Goal: Task Accomplishment & Management: Complete application form

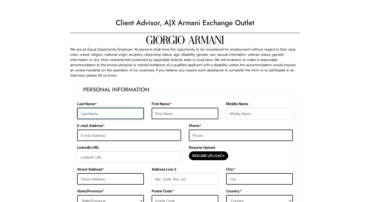
click at [102, 114] on input "text" at bounding box center [110, 113] width 67 height 11
type input "Mahay"
type input "Arjun"
type input "arjunmahay8@gmail.com"
type input "9255511903"
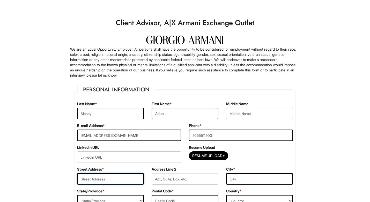
type input "2640 Bassetts Way Dublin,CA"
type input "Dublin"
select select "CA"
type input "94568"
select select "United States of America"
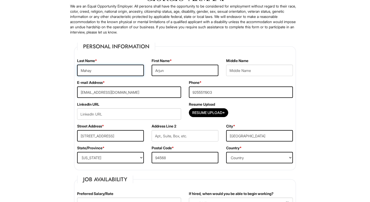
scroll to position [49, 0]
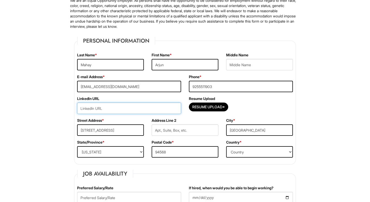
click at [120, 112] on input "url" at bounding box center [129, 107] width 104 height 11
paste input "www.linkedin.com/in/arjun-mahay-522530289"
type input "www.linkedin.com/in/arjun-mahay-522530289"
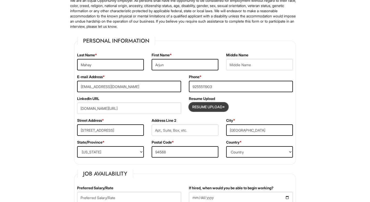
click at [216, 108] on input "Resume Upload*" at bounding box center [208, 107] width 39 height 8
type input "C:\fakepath\Arjun Mahay Resume (1).pdf"
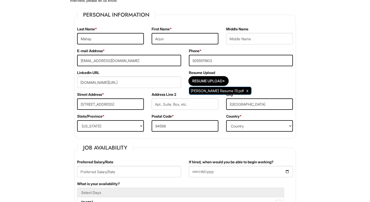
scroll to position [76, 0]
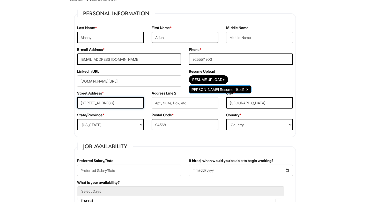
drag, startPoint x: 114, startPoint y: 103, endPoint x: 147, endPoint y: 103, distance: 33.7
click at [147, 103] on div "Street Address * 2640 Bassetts Way Dublin,CA" at bounding box center [110, 101] width 75 height 22
type input "2640 Bassetts Way"
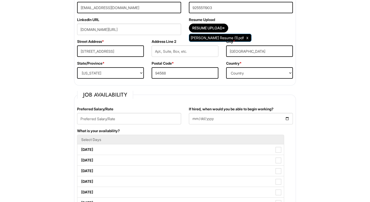
scroll to position [166, 0]
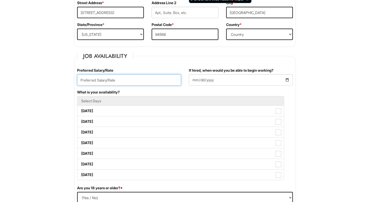
click at [151, 82] on input "text" at bounding box center [129, 79] width 104 height 11
click at [81, 80] on input "17.50" at bounding box center [129, 79] width 104 height 11
click at [125, 81] on input "$17.50" at bounding box center [129, 79] width 104 height 11
type input "$17.50/hr"
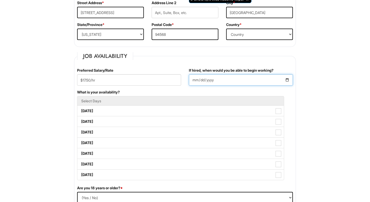
click at [288, 81] on input "If hired, when would you be able to begin working?" at bounding box center [241, 79] width 104 height 11
type input "2025-08-15"
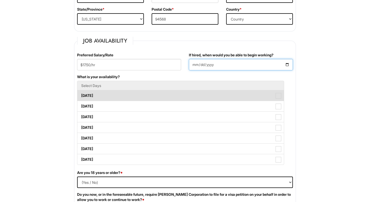
scroll to position [190, 0]
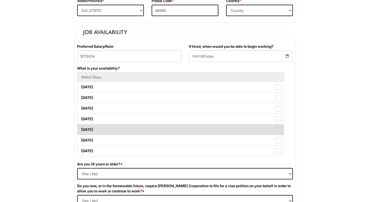
click at [209, 131] on label "Friday" at bounding box center [180, 129] width 207 height 10
click at [81, 128] on Available_Friday "Friday" at bounding box center [78, 126] width 3 height 3
checkbox Available_Friday "true"
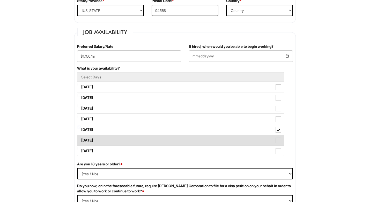
click at [212, 138] on label "Saturday" at bounding box center [180, 140] width 207 height 10
click at [81, 138] on Available_Saturday "Saturday" at bounding box center [78, 137] width 3 height 3
checkbox Available_Saturday "true"
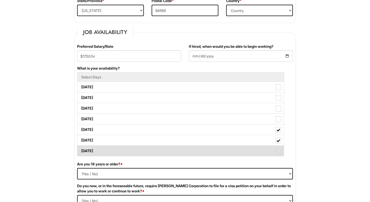
click at [212, 146] on label "Sunday" at bounding box center [180, 150] width 207 height 10
click at [81, 146] on Available_Sunday "Sunday" at bounding box center [78, 147] width 3 height 3
checkbox Available_Sunday "true"
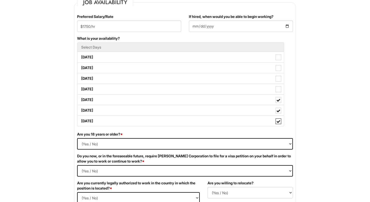
scroll to position [220, 0]
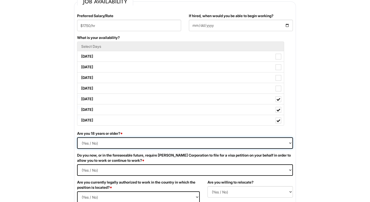
click at [199, 141] on select "(Yes / No) Yes No" at bounding box center [185, 142] width 216 height 11
click at [179, 145] on select "(Yes / No) Yes No" at bounding box center [185, 142] width 216 height 11
select select "Yes"
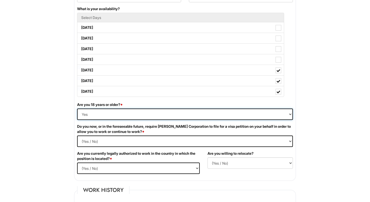
scroll to position [251, 0]
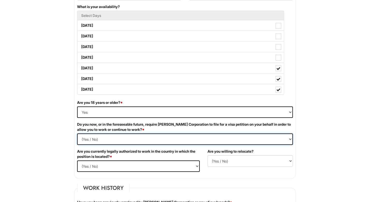
click at [173, 138] on Required "(Yes / No) Yes No" at bounding box center [185, 138] width 216 height 11
select Required "No"
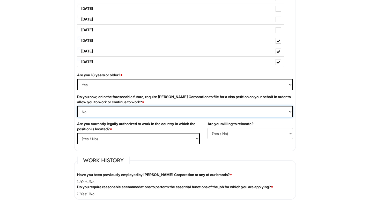
scroll to position [279, 0]
click at [167, 139] on select "(Yes / No) Yes No" at bounding box center [138, 137] width 123 height 11
select select "Yes"
click at [227, 134] on select "(Yes / No) No Yes" at bounding box center [250, 132] width 85 height 11
click at [199, 127] on label "Are you currently legally authorized to work in the country in which the positi…" at bounding box center [138, 126] width 123 height 10
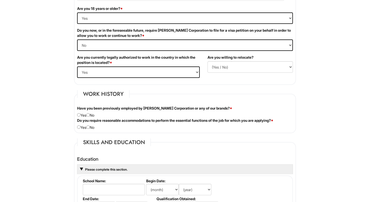
scroll to position [356, 0]
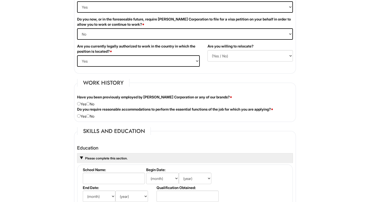
click at [92, 103] on div "Have you been previously employed by Giorgio Armani Corporation or any of our b…" at bounding box center [185, 100] width 224 height 12
click at [90, 104] on input "radio" at bounding box center [88, 103] width 3 height 3
radio input "true"
click at [90, 116] on input "radio" at bounding box center [88, 115] width 3 height 3
radio input "true"
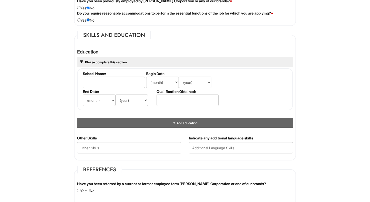
scroll to position [461, 0]
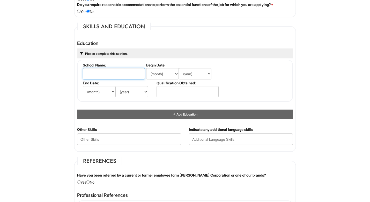
click at [109, 77] on input "text" at bounding box center [114, 73] width 62 height 11
type input "Dublin High School"
click at [154, 76] on select "(month) Jan Feb Mar Apr May Jun Jul Aug Sep Oct Nov Dec" at bounding box center [162, 73] width 33 height 11
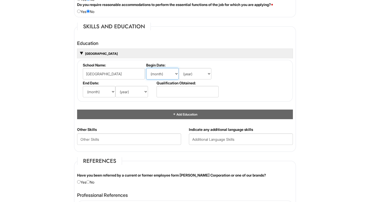
select select "2"
click at [189, 74] on select "(year) 2029 2028 2027 2026 2025 2024 2023 2022 2021 2020 2019 2018 2017 2016 20…" at bounding box center [195, 73] width 33 height 11
select select "2021"
click at [104, 90] on select "(month) Jan Feb Mar Apr May Jun Jul Aug Sep Oct Nov Dec" at bounding box center [99, 91] width 33 height 11
select select "5"
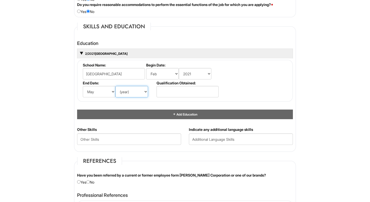
click at [131, 93] on select "(year) 2029 2028 2027 2026 2025 2024 2023 2022 2021 2020 2019 2018 2017 2016 20…" at bounding box center [132, 91] width 33 height 11
select select "2024"
click at [181, 91] on input "text" at bounding box center [188, 91] width 62 height 11
type input "High School Diploma"
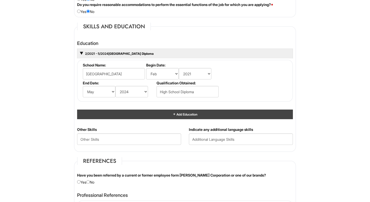
click at [176, 116] on div "Add Education" at bounding box center [185, 114] width 216 height 10
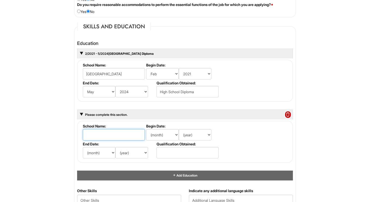
click at [113, 134] on input "text" at bounding box center [114, 134] width 62 height 11
type input "San Jose State University"
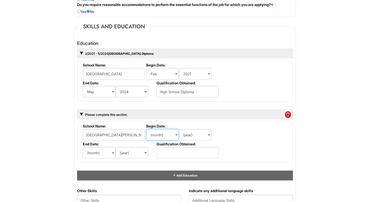
click at [159, 131] on select "(month) Jan Feb Mar Apr May Jun Jul Aug Sep Oct Nov Dec" at bounding box center [162, 134] width 33 height 11
select select "8"
click at [193, 135] on select "(year) 2029 2028 2027 2026 2025 2024 2023 2022 2021 2020 2019 2018 2017 2016 20…" at bounding box center [195, 134] width 33 height 11
select select "2024"
click at [99, 153] on select "(month) Jan Feb Mar Apr May Jun Jul Aug Sep Oct Nov Dec" at bounding box center [99, 152] width 33 height 11
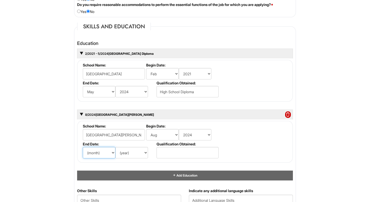
select select "5"
click at [129, 155] on select "(year) 2029 2028 2027 2026 2025 2024 2023 2022 2021 2020 2019 2018 2017 2016 20…" at bounding box center [132, 152] width 33 height 11
select select "2028"
click at [191, 151] on input "text" at bounding box center [188, 152] width 62 height 11
type input "Bachelor's Degree"
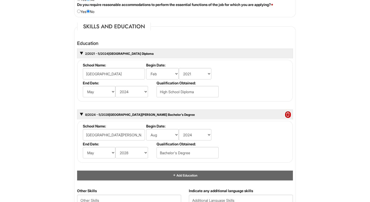
click at [326, 160] on html "Please Complete This Form 1 2 3 Client Advisor, A|X Armani Exchange Outlet PLEA…" at bounding box center [185, 75] width 370 height 1073
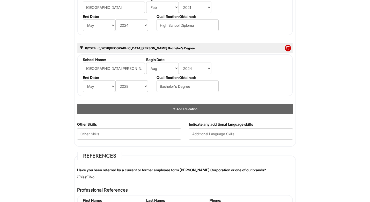
scroll to position [527, 0]
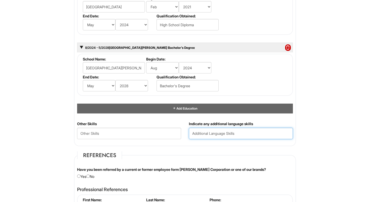
click at [216, 135] on input "text" at bounding box center [241, 132] width 104 height 11
type input "Hindi and Punjabi"
click at [337, 128] on html "Please Complete This Form 1 2 3 Client Advisor, A|X Armani Exchange Outlet PLEA…" at bounding box center [185, 9] width 370 height 1073
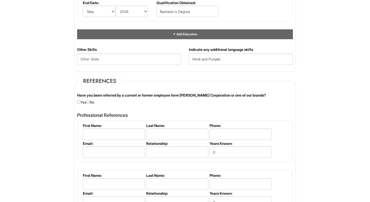
scroll to position [608, 0]
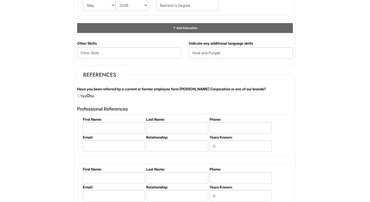
click at [90, 96] on input "radio" at bounding box center [88, 95] width 3 height 3
radio input "true"
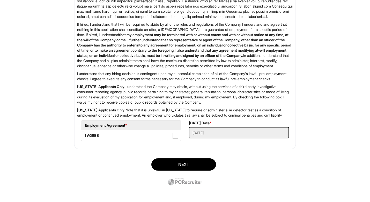
scroll to position [892, 0]
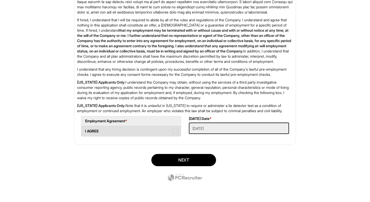
click at [176, 131] on span at bounding box center [176, 131] width 6 height 6
click at [85, 130] on AGREE "I AGREE" at bounding box center [82, 128] width 3 height 3
checkbox AGREE "true"
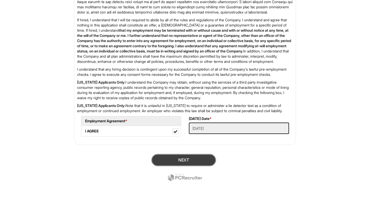
click at [194, 160] on button "Next" at bounding box center [184, 160] width 65 height 12
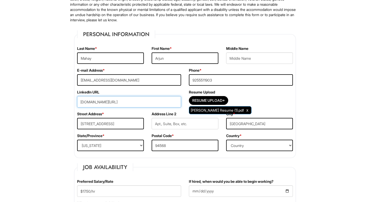
scroll to position [15, 0]
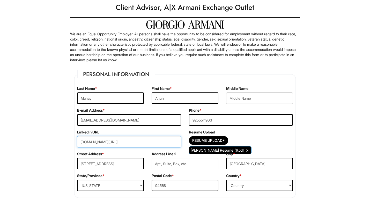
click at [148, 142] on input "www.linkedin.com/in/arjun-mahay-522530289" at bounding box center [129, 141] width 104 height 11
click at [176, 133] on div "LinkedIn URL www.linkedin.com/in/arjun-mahay-522530289" at bounding box center [129, 140] width 112 height 22
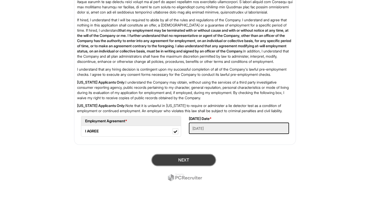
click at [169, 163] on button "Next" at bounding box center [184, 160] width 65 height 12
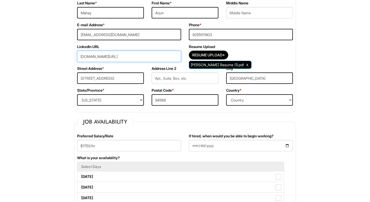
scroll to position [98, 0]
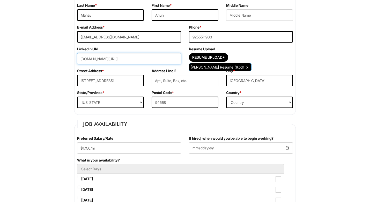
click at [120, 58] on input "www.linkedin.com/in/arjun-mahay-522530289" at bounding box center [129, 58] width 104 height 11
click at [114, 60] on input "url" at bounding box center [129, 58] width 104 height 11
paste input "www.linkedin.com/in/arjun-mahay-522530289"
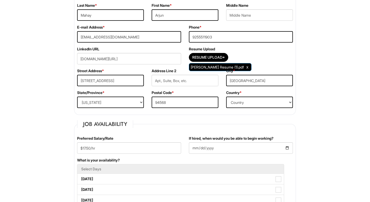
drag, startPoint x: 154, startPoint y: 57, endPoint x: 165, endPoint y: 59, distance: 11.0
click at [165, 59] on input "www.linkedin.com/in/arjun-mahay-522530289" at bounding box center [129, 58] width 104 height 11
type input "www.linkedin.com/in/arjun-mahay-522530289"
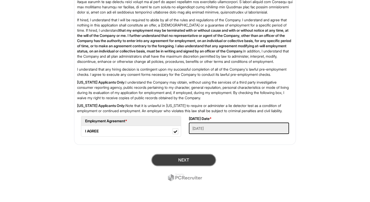
click at [197, 161] on button "Next" at bounding box center [184, 160] width 65 height 12
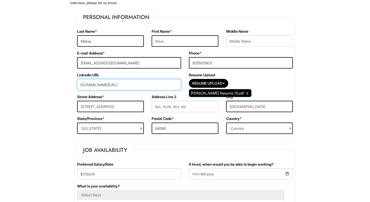
scroll to position [68, 0]
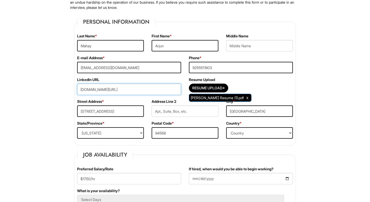
click at [136, 88] on input "www.linkedin.com/in/arjun-mahay-522530289" at bounding box center [129, 88] width 104 height 11
paste input "https://www.linkedin.com/in/arjun-mahay-522530289/"
type input "https://www.linkedin.com/in/arjun-mahay-522530289/"
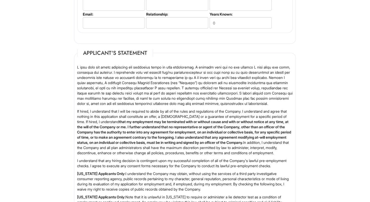
scroll to position [892, 0]
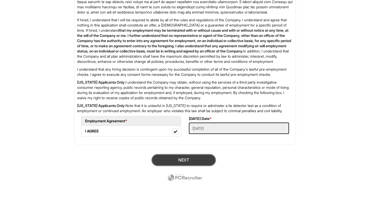
click at [173, 160] on button "Next" at bounding box center [184, 160] width 65 height 12
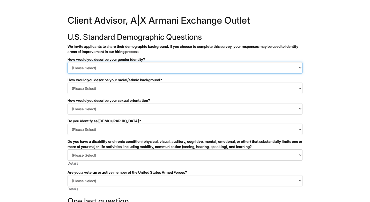
click at [167, 66] on select "(Please Select) Man Woman [DEMOGRAPHIC_DATA] I prefer to self-describe I don't …" at bounding box center [185, 67] width 235 height 11
select select "Man"
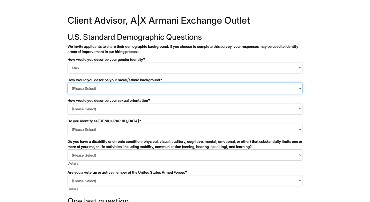
click at [130, 89] on select "(Please Select) [DEMOGRAPHIC_DATA] or of [DEMOGRAPHIC_DATA] descent [DEMOGRAPHI…" at bounding box center [185, 87] width 235 height 11
select select "South Asian"
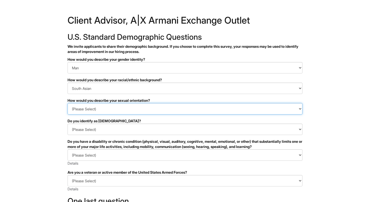
click at [106, 107] on select "(Please Select) [DEMOGRAPHIC_DATA] [DEMOGRAPHIC_DATA] and/or [DEMOGRAPHIC_DATA]…" at bounding box center [185, 108] width 235 height 11
select select "[DEMOGRAPHIC_DATA]"
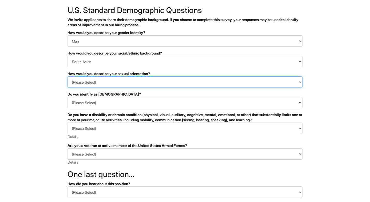
scroll to position [31, 0]
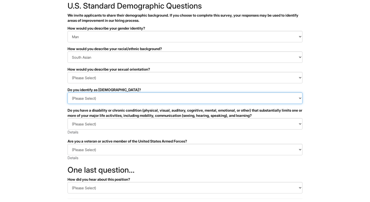
click at [104, 99] on select "(Please Select) Yes No I prefer to self-describe I don't wish to answer" at bounding box center [185, 97] width 235 height 11
select select "No"
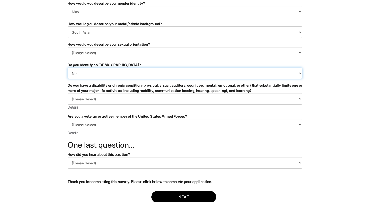
scroll to position [59, 0]
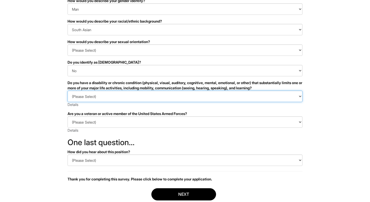
click at [111, 96] on select "(Please Select) YES, I HAVE A DISABILITY (or previously had a disability) NO, I…" at bounding box center [185, 95] width 235 height 11
select select "NO, I DON'T HAVE A DISABILITY"
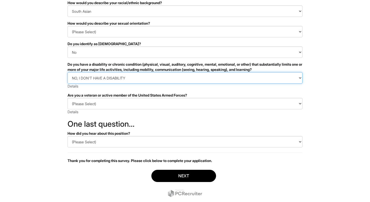
scroll to position [78, 0]
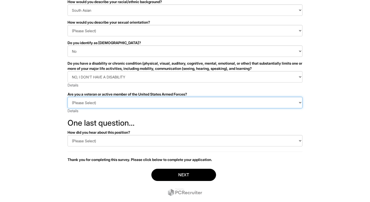
click at [105, 104] on select "(Please Select) I IDENTIFY AS ONE OR MORE OF THE CLASSIFICATIONS OF PROTECTED V…" at bounding box center [185, 102] width 235 height 11
select select "I AM NOT A PROTECTED VETERAN"
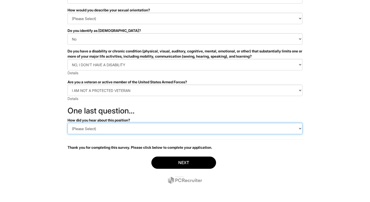
click at [111, 129] on select "(Please Select) CareerBuilder Indeed LinkedIn Monster Referral Other" at bounding box center [185, 128] width 235 height 11
select select "Other"
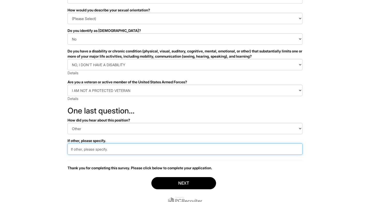
click at [102, 151] on input "text" at bounding box center [185, 148] width 235 height 11
type input "Company’s website"
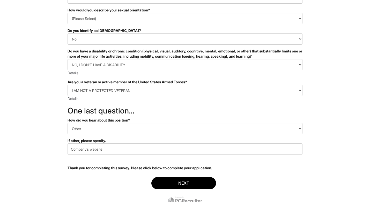
click at [102, 185] on div "Next" at bounding box center [185, 191] width 235 height 36
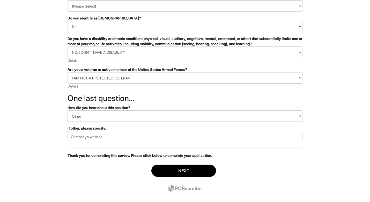
scroll to position [111, 0]
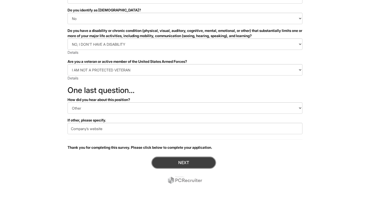
click at [174, 157] on button "Next" at bounding box center [184, 162] width 65 height 12
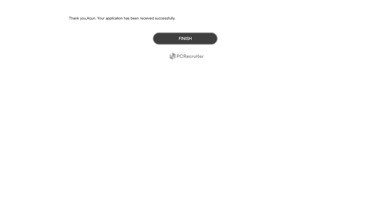
click at [183, 40] on button "Finish" at bounding box center [185, 38] width 65 height 12
